Goal: Information Seeking & Learning: Learn about a topic

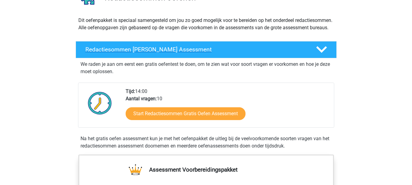
scroll to position [91, 0]
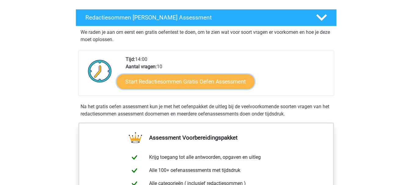
click at [200, 88] on link "Start Redactiesommen Gratis Oefen Assessment" at bounding box center [185, 81] width 138 height 15
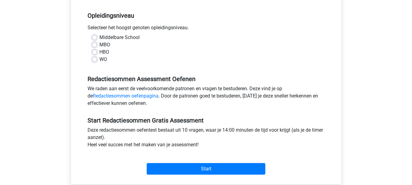
scroll to position [122, 0]
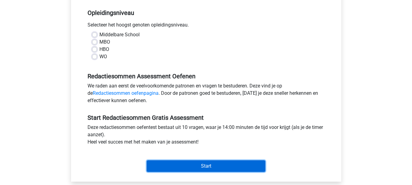
click at [203, 165] on input "Start" at bounding box center [206, 166] width 119 height 12
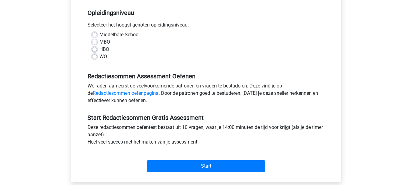
click at [213, 58] on div "WO" at bounding box center [206, 56] width 228 height 7
click at [99, 48] on label "HBO" at bounding box center [104, 49] width 10 height 7
click at [94, 48] on input "HBO" at bounding box center [94, 49] width 5 height 6
radio input "true"
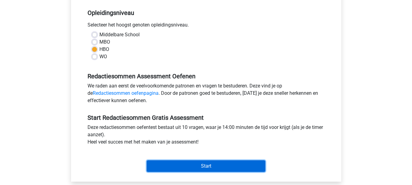
click at [199, 167] on input "Start" at bounding box center [206, 166] width 119 height 12
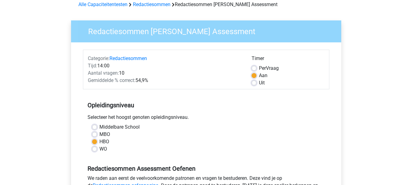
scroll to position [0, 0]
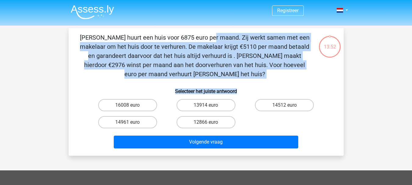
drag, startPoint x: 80, startPoint y: 36, endPoint x: 239, endPoint y: 91, distance: 169.4
click at [239, 91] on div "[PERSON_NAME] huurt een huis voor 6875 euro per maand. Zij werkt samen met een …" at bounding box center [206, 92] width 270 height 118
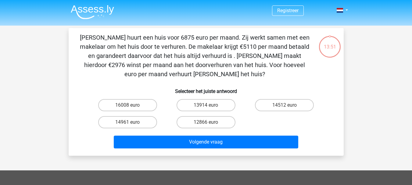
click at [360, 97] on div "Registreer Nederlands English" at bounding box center [206, 165] width 412 height 331
drag, startPoint x: 86, startPoint y: 40, endPoint x: 234, endPoint y: 86, distance: 155.5
click at [234, 89] on div "[PERSON_NAME] huurt een huis voor 6875 euro per maand. Zij werkt samen met een …" at bounding box center [206, 92] width 270 height 118
click at [210, 64] on p "[PERSON_NAME] huurt een huis voor 6875 euro per maand. Zij werkt samen met een …" at bounding box center [194, 56] width 232 height 46
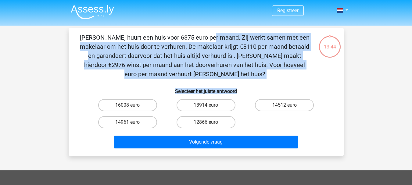
drag, startPoint x: 80, startPoint y: 35, endPoint x: 239, endPoint y: 90, distance: 168.9
click at [239, 91] on div "Clarissa huurt een huis voor 6875 euro per maand. Zij werkt samen met een makel…" at bounding box center [206, 92] width 270 height 118
copy div "Clarissa huurt een huis voor 6875 euro per maand. Zij werkt samen met een makel…"
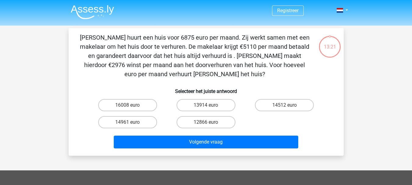
click at [269, 128] on div "16008 euro 13914 euro 14512 euro 14961 euro 12866 euro" at bounding box center [205, 114] width 235 height 34
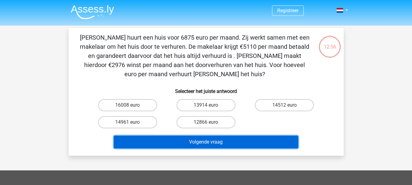
click at [206, 144] on button "Volgende vraag" at bounding box center [206, 142] width 184 height 13
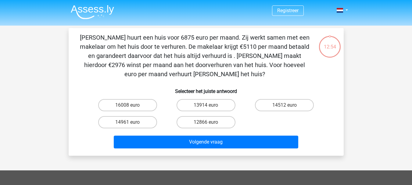
click at [90, 86] on h6 "Selecteer het juiste antwoord" at bounding box center [205, 88] width 255 height 11
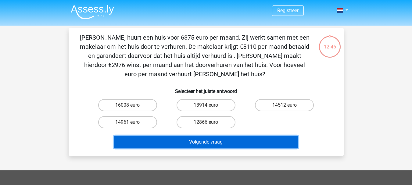
click at [230, 141] on button "Volgende vraag" at bounding box center [206, 142] width 184 height 13
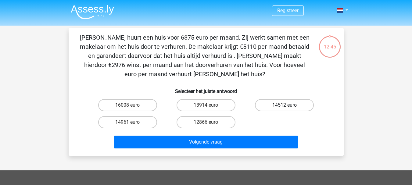
click at [285, 100] on label "14512 euro" at bounding box center [284, 105] width 59 height 12
click at [285, 105] on input "14512 euro" at bounding box center [286, 107] width 4 height 4
radio input "true"
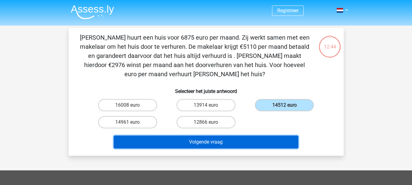
click at [223, 139] on button "Volgende vraag" at bounding box center [206, 142] width 184 height 13
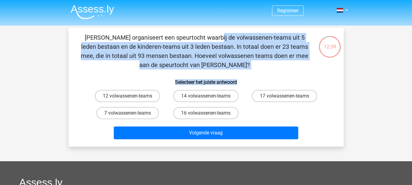
drag, startPoint x: 82, startPoint y: 36, endPoint x: 244, endPoint y: 79, distance: 167.1
click at [244, 79] on div "Chris organiseert een speurtocht waarbij de volwassenen-teams uit 5 leden besta…" at bounding box center [206, 87] width 270 height 109
copy div "Chris organiseert een speurtocht waarbij de volwassenen-teams uit 5 leden besta…"
click at [205, 92] on label "14 volwassenen-teams" at bounding box center [205, 96] width 65 height 12
click at [206, 96] on input "14 volwassenen-teams" at bounding box center [208, 98] width 4 height 4
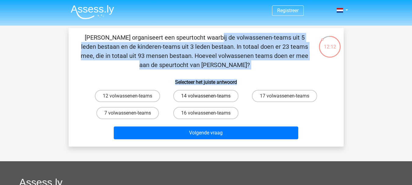
radio input "true"
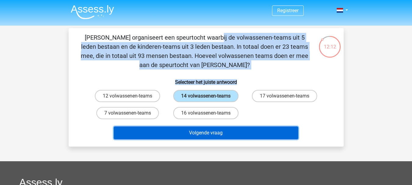
click at [205, 138] on button "Volgende vraag" at bounding box center [206, 132] width 184 height 13
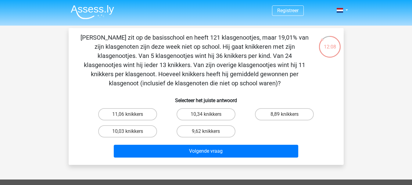
drag, startPoint x: 87, startPoint y: 36, endPoint x: 259, endPoint y: 86, distance: 178.7
click at [259, 86] on p "Jacques zit op de basisschool en heeft 121 klasgenootjes, maar 19,01% van zijn …" at bounding box center [194, 60] width 232 height 55
copy p "Jacques zit op de basisschool en heeft 121 klasgenootjes, maar 19,01% van zijn …"
drag, startPoint x: 174, startPoint y: 99, endPoint x: 246, endPoint y: 101, distance: 72.5
click at [246, 101] on h6 "Selecteer het juiste antwoord" at bounding box center [205, 98] width 255 height 11
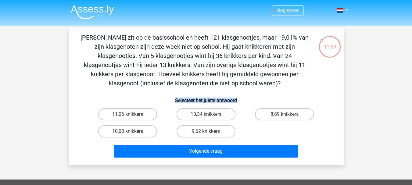
copy h6 "Selecteer het juiste antwoord"
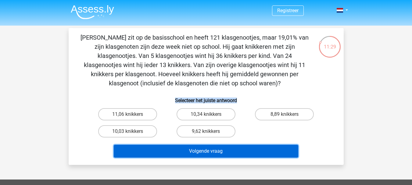
click at [204, 155] on button "Volgende vraag" at bounding box center [206, 151] width 184 height 13
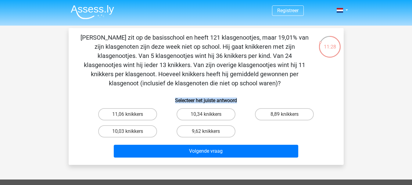
click at [284, 117] on input "8,89 knikkers" at bounding box center [286, 116] width 4 height 4
radio input "true"
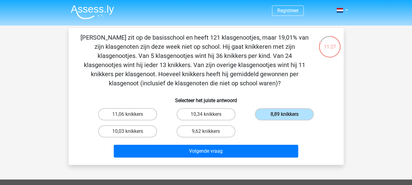
click at [222, 159] on div "Volgende vraag" at bounding box center [205, 152] width 235 height 15
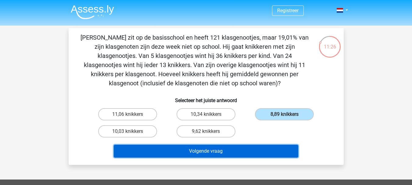
click at [222, 153] on button "Volgende vraag" at bounding box center [206, 151] width 184 height 13
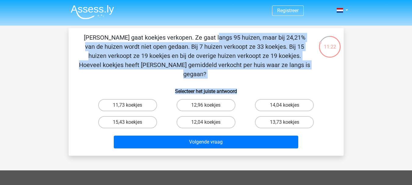
drag, startPoint x: 86, startPoint y: 39, endPoint x: 244, endPoint y: 78, distance: 163.1
click at [244, 78] on div "Anne gaat koekjes verkopen. Ze gaat langs 95 huizen, maar bij 24,21% van de hui…" at bounding box center [206, 92] width 270 height 118
copy div "Anne gaat koekjes verkopen. Ze gaat langs 95 huizen, maar bij 24,21% van de hui…"
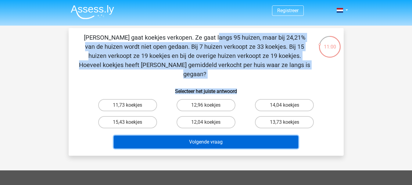
click at [209, 136] on button "Volgende vraag" at bounding box center [206, 142] width 184 height 13
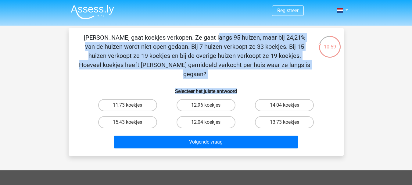
click at [206, 122] on input "12,04 koekjes" at bounding box center [208, 124] width 4 height 4
radio input "true"
click at [211, 140] on div "Volgende vraag" at bounding box center [205, 143] width 235 height 15
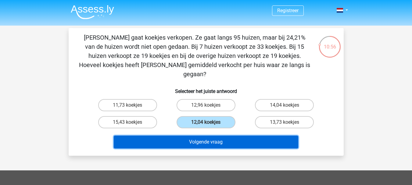
click at [211, 136] on button "Volgende vraag" at bounding box center [206, 142] width 184 height 13
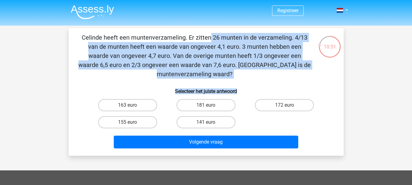
drag, startPoint x: 88, startPoint y: 39, endPoint x: 242, endPoint y: 90, distance: 162.4
click at [242, 90] on div "Celinde heeft een muntenverzameling. Er zitten 26 munten in de verzameling. 4/1…" at bounding box center [206, 92] width 270 height 118
copy div "Celinde heeft een muntenverzameling. Er zitten 26 munten in de verzameling. 4/1…"
click at [212, 106] on label "181 euro" at bounding box center [205, 105] width 59 height 12
click at [210, 106] on input "181 euro" at bounding box center [208, 107] width 4 height 4
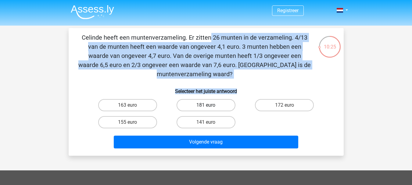
radio input "true"
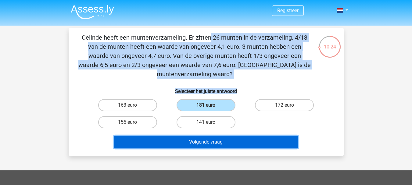
click at [231, 140] on button "Volgende vraag" at bounding box center [206, 142] width 184 height 13
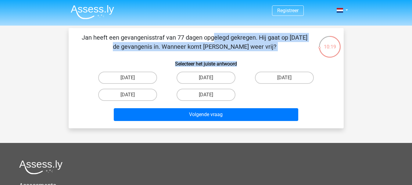
drag, startPoint x: 83, startPoint y: 37, endPoint x: 239, endPoint y: 58, distance: 158.2
click at [239, 58] on div "Jan heeft een gevangenisstraf van 77 dagen opgelegd gekregen. Hij gaat op 28 me…" at bounding box center [206, 78] width 270 height 90
copy div "Jan heeft een gevangenisstraf van 77 dagen opgelegd gekregen. Hij gaat op 28 me…"
click at [204, 79] on label "21 augustus" at bounding box center [205, 78] width 59 height 12
click at [206, 79] on input "21 augustus" at bounding box center [208, 80] width 4 height 4
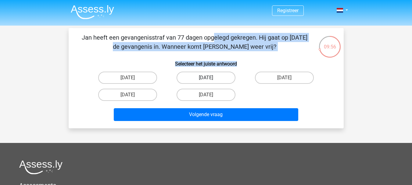
radio input "true"
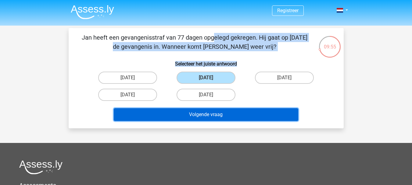
click at [227, 113] on button "Volgende vraag" at bounding box center [206, 114] width 184 height 13
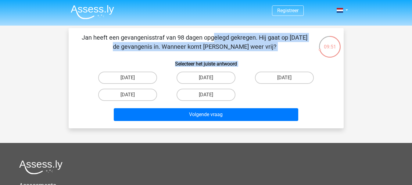
drag, startPoint x: 83, startPoint y: 36, endPoint x: 253, endPoint y: 69, distance: 172.6
click at [253, 69] on div "Jan heeft een gevangenisstraf van 98 dagen opgelegd gekregen. Hij gaat op 16 me…" at bounding box center [206, 78] width 270 height 90
copy div "Jan heeft een gevangenisstraf van 98 dagen opgelegd gekregen. Hij gaat op 16 me…"
click at [206, 79] on input "22 augustus" at bounding box center [208, 80] width 4 height 4
radio input "true"
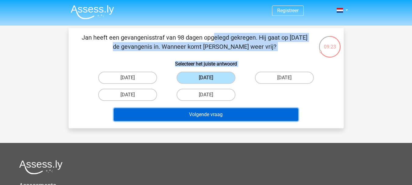
click at [225, 116] on button "Volgende vraag" at bounding box center [206, 114] width 184 height 13
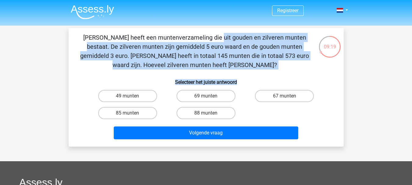
drag, startPoint x: 84, startPoint y: 36, endPoint x: 250, endPoint y: 85, distance: 172.2
click at [250, 85] on div "Chris heeft een muntenverzameling die uit gouden en zilveren munten bestaat. De…" at bounding box center [206, 87] width 270 height 109
copy div "Chris heeft een muntenverzameling die uit gouden en zilveren munten bestaat. De…"
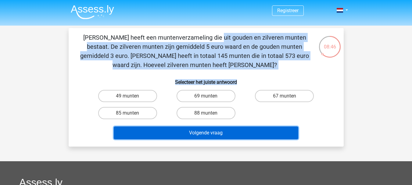
click at [200, 133] on button "Volgende vraag" at bounding box center [206, 132] width 184 height 13
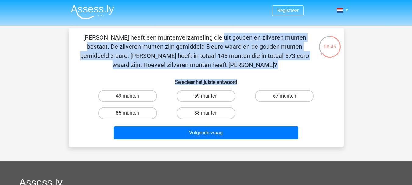
drag, startPoint x: 193, startPoint y: 94, endPoint x: 202, endPoint y: 107, distance: 16.2
click at [193, 94] on label "69 munten" at bounding box center [205, 96] width 59 height 12
click at [206, 96] on input "69 munten" at bounding box center [208, 98] width 4 height 4
radio input "true"
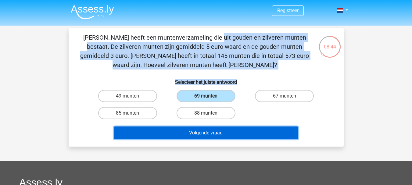
click at [207, 129] on button "Volgende vraag" at bounding box center [206, 132] width 184 height 13
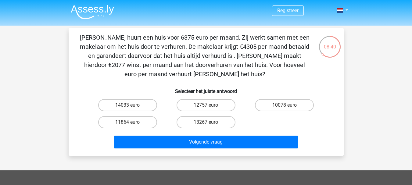
drag, startPoint x: 80, startPoint y: 37, endPoint x: 239, endPoint y: 75, distance: 163.5
click at [239, 75] on p "Clarissa huurt een huis voor 6375 euro per maand. Zij werkt samen met een makel…" at bounding box center [194, 56] width 232 height 46
copy p "Clarissa huurt een huis voor 6375 euro per maand. Zij werkt samen met een makel…"
click at [205, 98] on div "12757 euro" at bounding box center [206, 105] width 78 height 17
click at [206, 103] on label "12757 euro" at bounding box center [205, 105] width 59 height 12
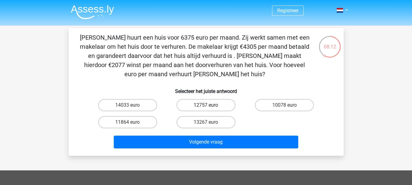
click at [206, 105] on input "12757 euro" at bounding box center [208, 107] width 4 height 4
radio input "true"
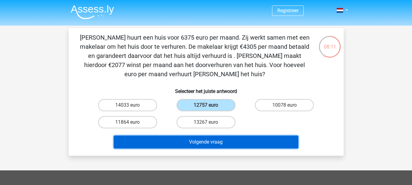
click at [217, 141] on button "Volgende vraag" at bounding box center [206, 142] width 184 height 13
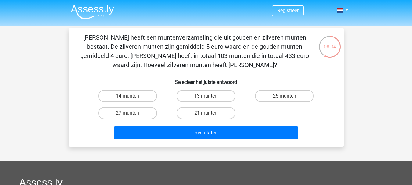
drag, startPoint x: 86, startPoint y: 36, endPoint x: 234, endPoint y: 66, distance: 151.3
click at [234, 66] on p "Chris heeft een muntenverzameling die uit gouden en zilveren munten bestaat. De…" at bounding box center [194, 51] width 232 height 37
click at [203, 93] on label "13 munten" at bounding box center [205, 96] width 59 height 12
click at [206, 96] on input "13 munten" at bounding box center [208, 98] width 4 height 4
radio input "true"
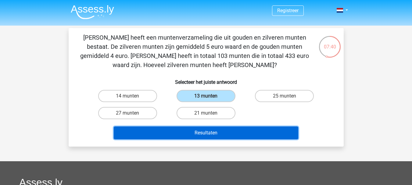
click at [223, 136] on button "Resultaten" at bounding box center [206, 132] width 184 height 13
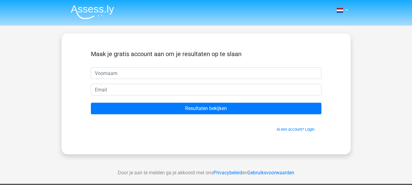
click at [88, 9] on img at bounding box center [92, 12] width 43 height 14
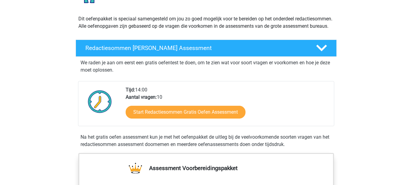
scroll to position [30, 0]
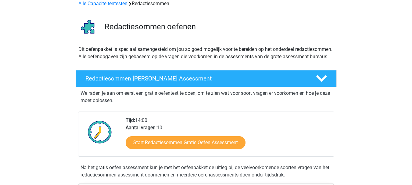
click at [154, 82] on h4 "Redactiesommen Gratis Oefen Assessment" at bounding box center [195, 78] width 221 height 7
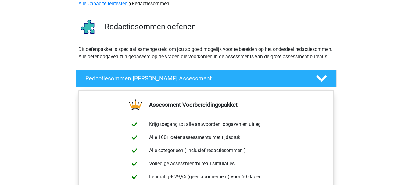
click at [158, 82] on h4 "Redactiesommen Gratis Oefen Assessment" at bounding box center [195, 78] width 221 height 7
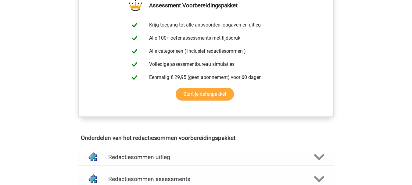
scroll to position [274, 0]
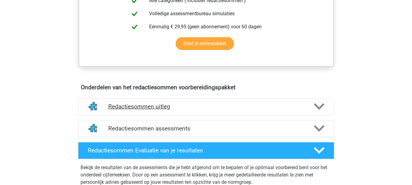
click at [136, 110] on h4 "Redactiesommen uitleg" at bounding box center [206, 106] width 196 height 7
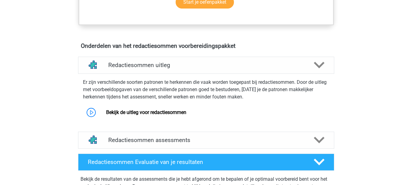
scroll to position [335, 0]
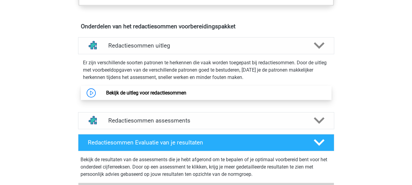
click at [162, 96] on link "Bekijk de uitleg voor redactiesommen" at bounding box center [146, 93] width 80 height 6
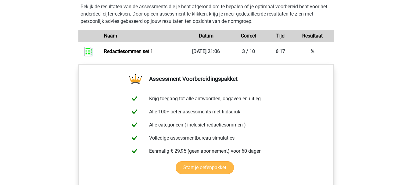
scroll to position [487, 0]
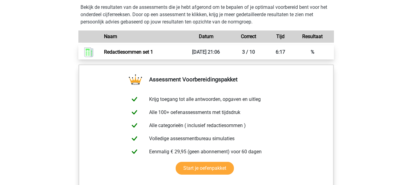
click at [140, 55] on link "Redactiesommen set 1" at bounding box center [128, 52] width 49 height 6
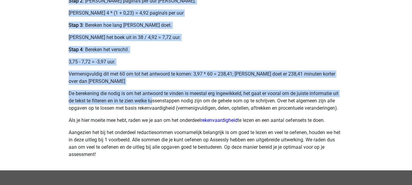
scroll to position [305, 0]
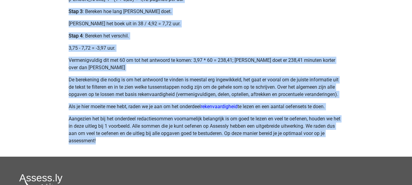
drag, startPoint x: 69, startPoint y: 35, endPoint x: 148, endPoint y: 138, distance: 129.9
copy div "Hieronder zie je een voorbeeld van een redactiesom, met uitwerking. [PERSON_NAM…"
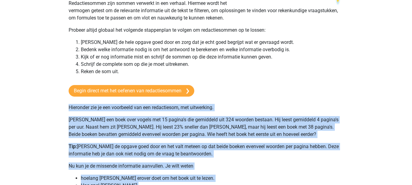
scroll to position [0, 0]
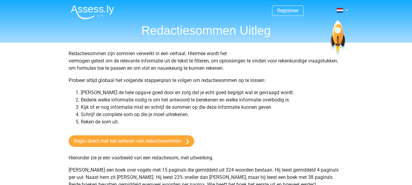
click at [225, 97] on li "Bedenk welke informatie nodig is om het antwoord te berekenen en welke informat…" at bounding box center [212, 99] width 263 height 7
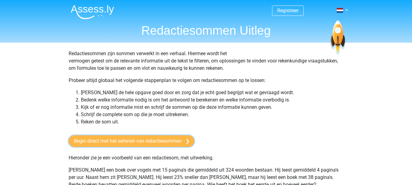
click at [136, 140] on link "Begin direct met het oefenen van redactiesommen" at bounding box center [132, 141] width 126 height 12
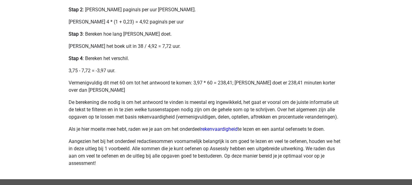
scroll to position [305, 0]
